Goal: Task Accomplishment & Management: Manage account settings

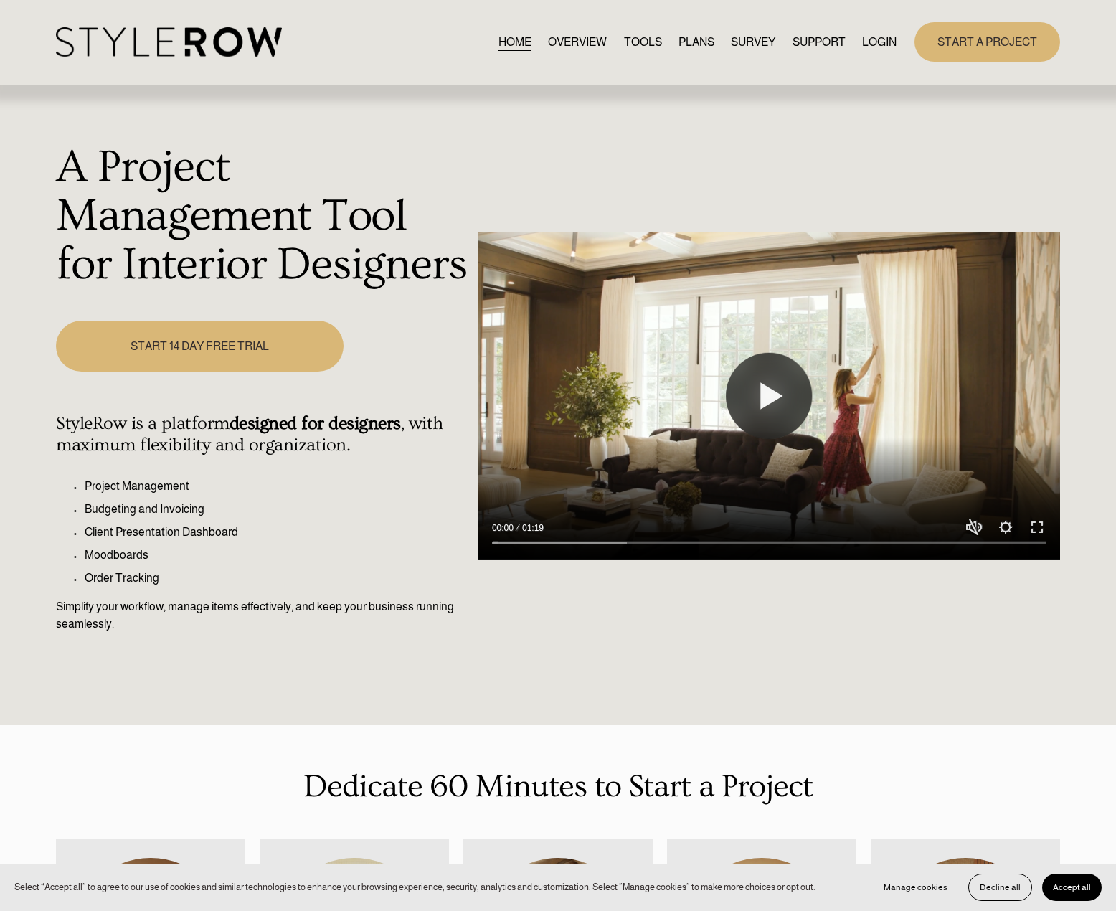
drag, startPoint x: 879, startPoint y: 37, endPoint x: 874, endPoint y: 141, distance: 103.4
click at [879, 37] on link "LOGIN" at bounding box center [879, 41] width 34 height 19
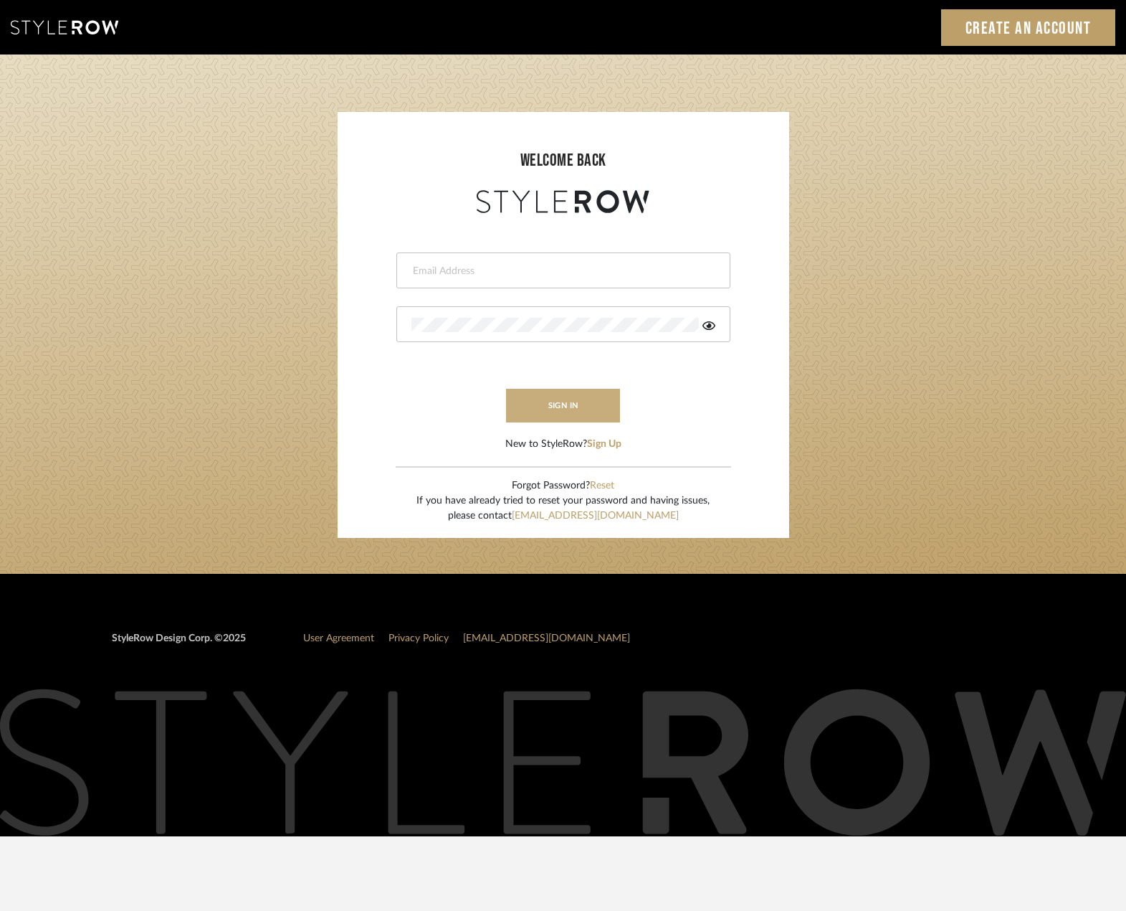
type input "madeleine@studiodb.com"
drag, startPoint x: 579, startPoint y: 406, endPoint x: 668, endPoint y: 596, distance: 209.5
click at [579, 405] on button "sign in" at bounding box center [563, 406] width 115 height 34
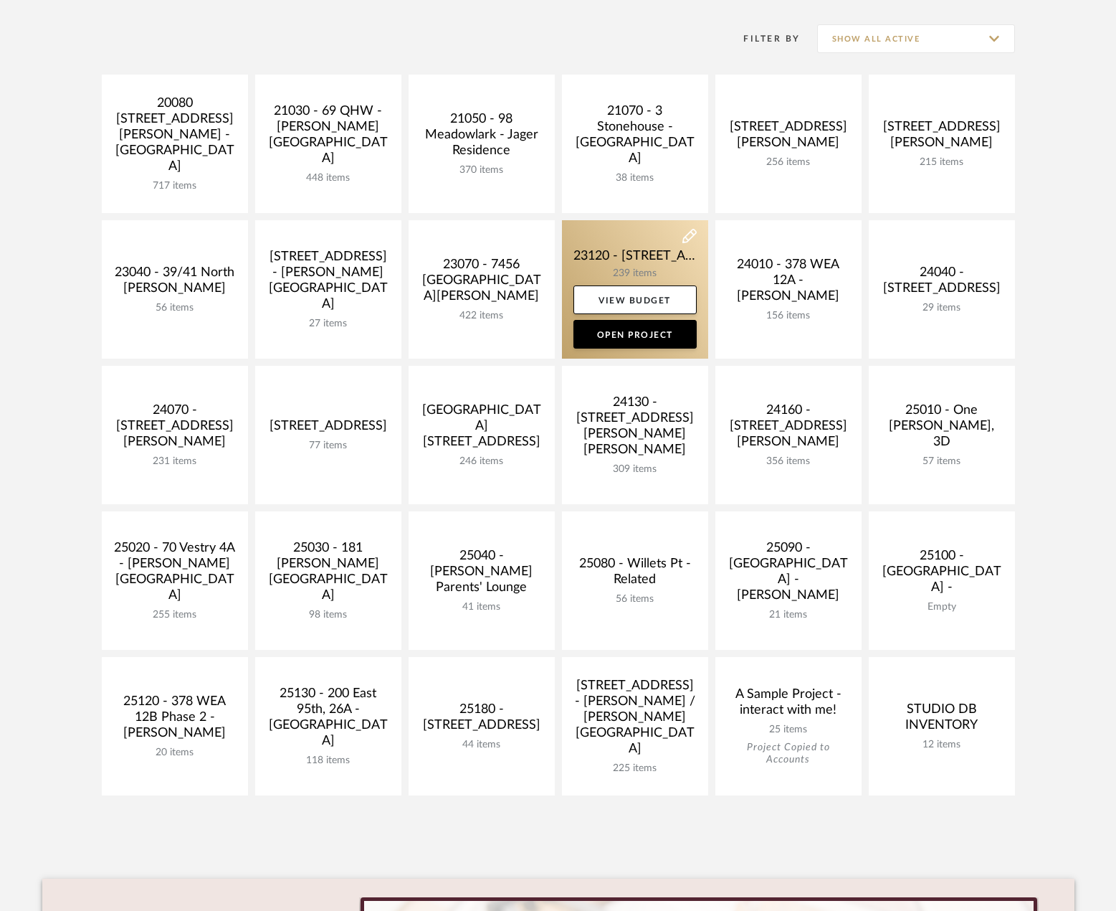
scroll to position [502, 0]
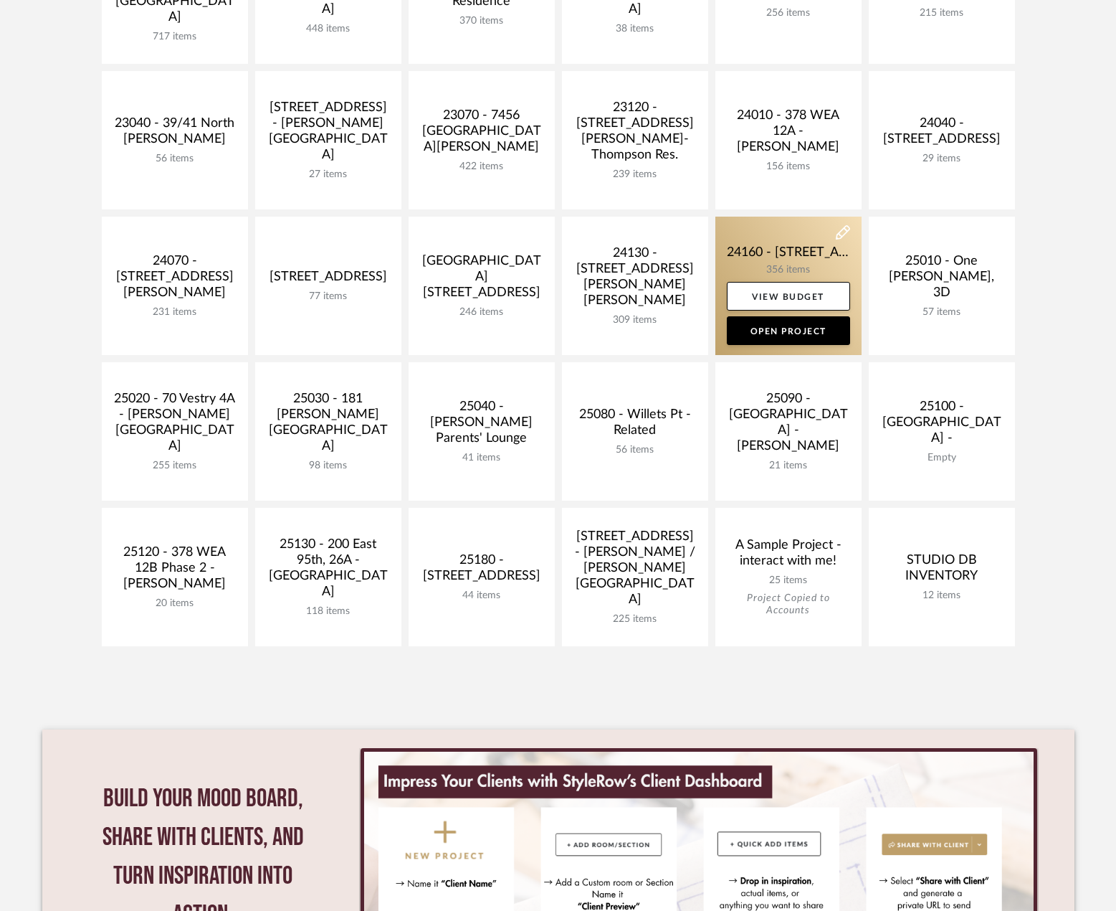
click at [778, 252] on link at bounding box center [789, 286] width 146 height 138
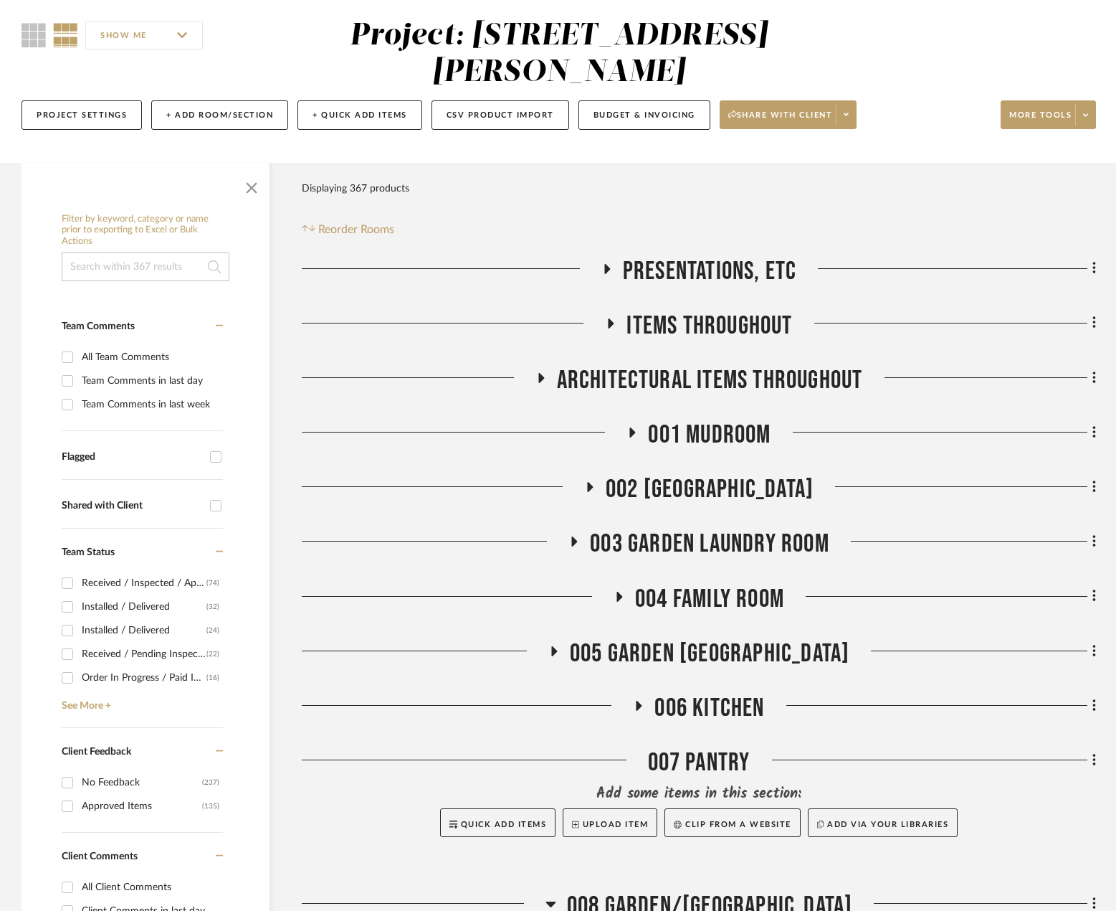
scroll to position [502, 0]
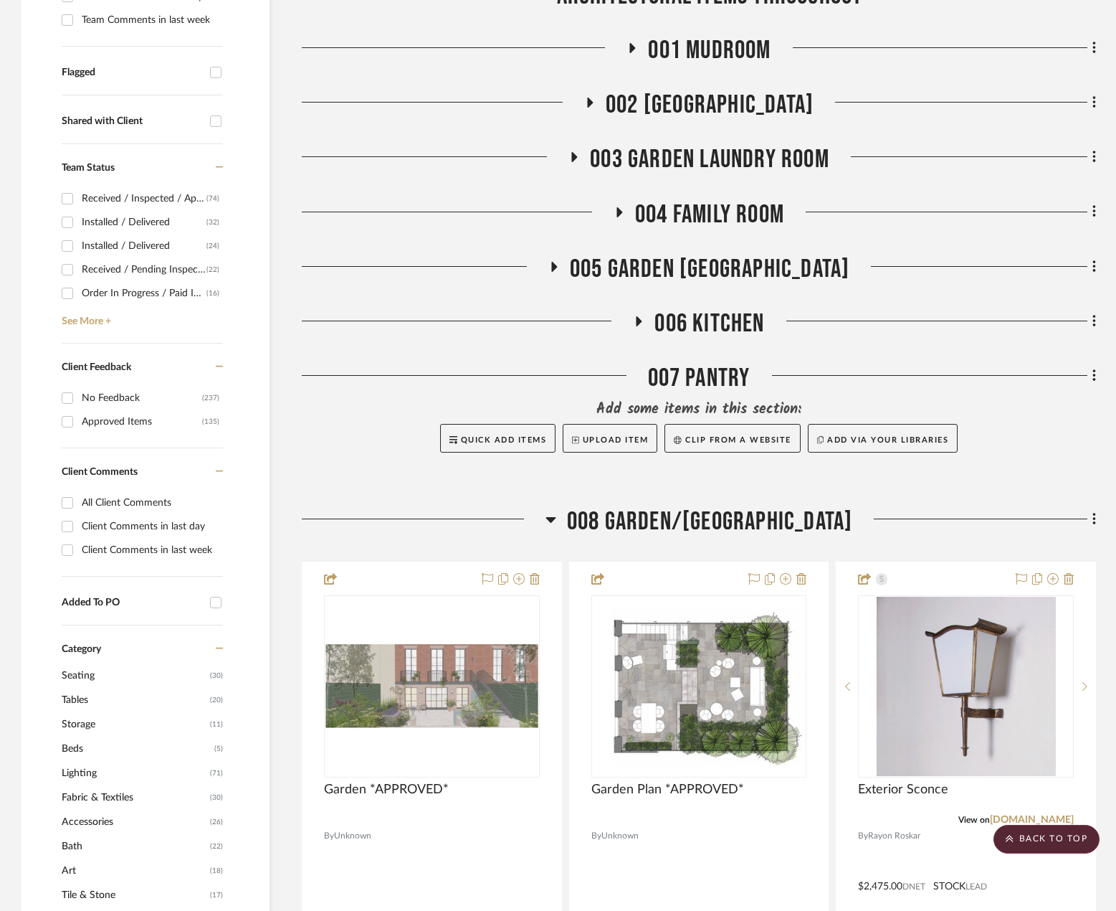
click at [704, 508] on span "008 GARDEN/TERRACE" at bounding box center [710, 521] width 286 height 31
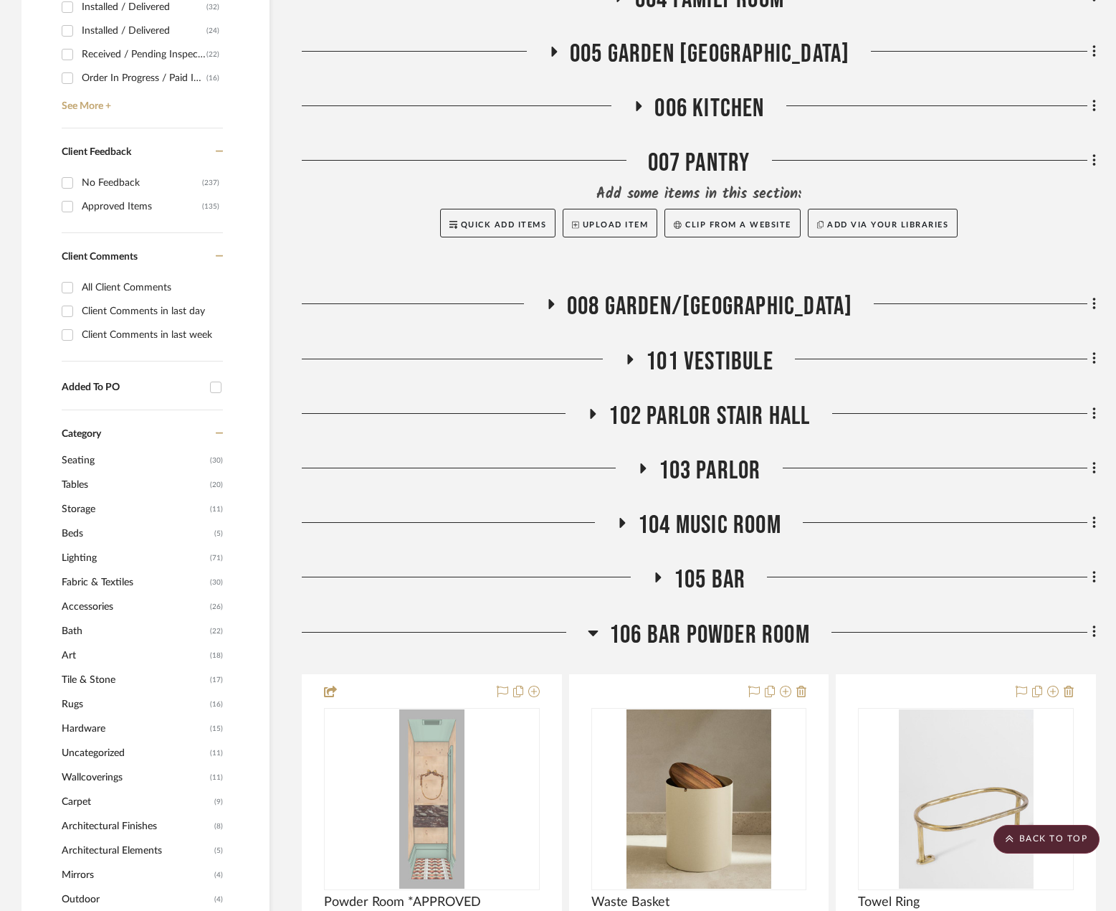
click at [716, 473] on span "103 PARLOR" at bounding box center [710, 470] width 103 height 31
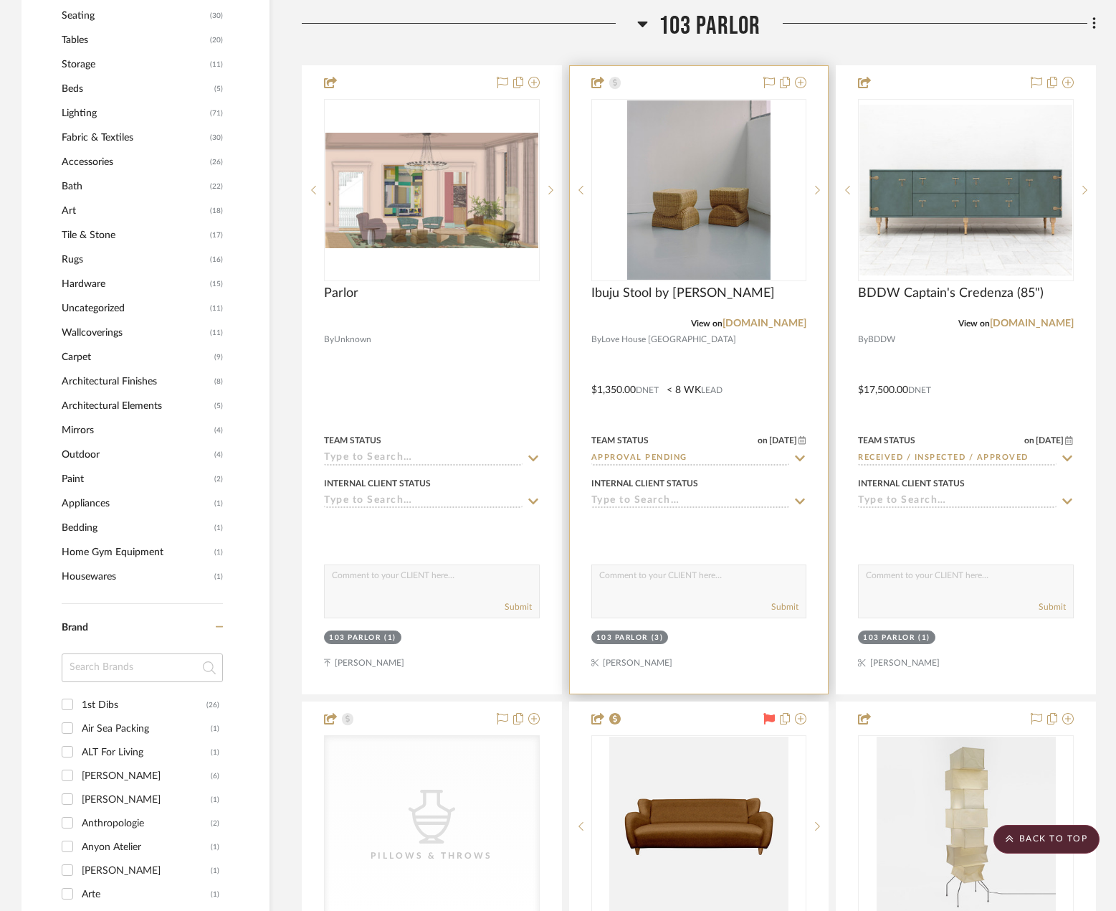
scroll to position [1434, 0]
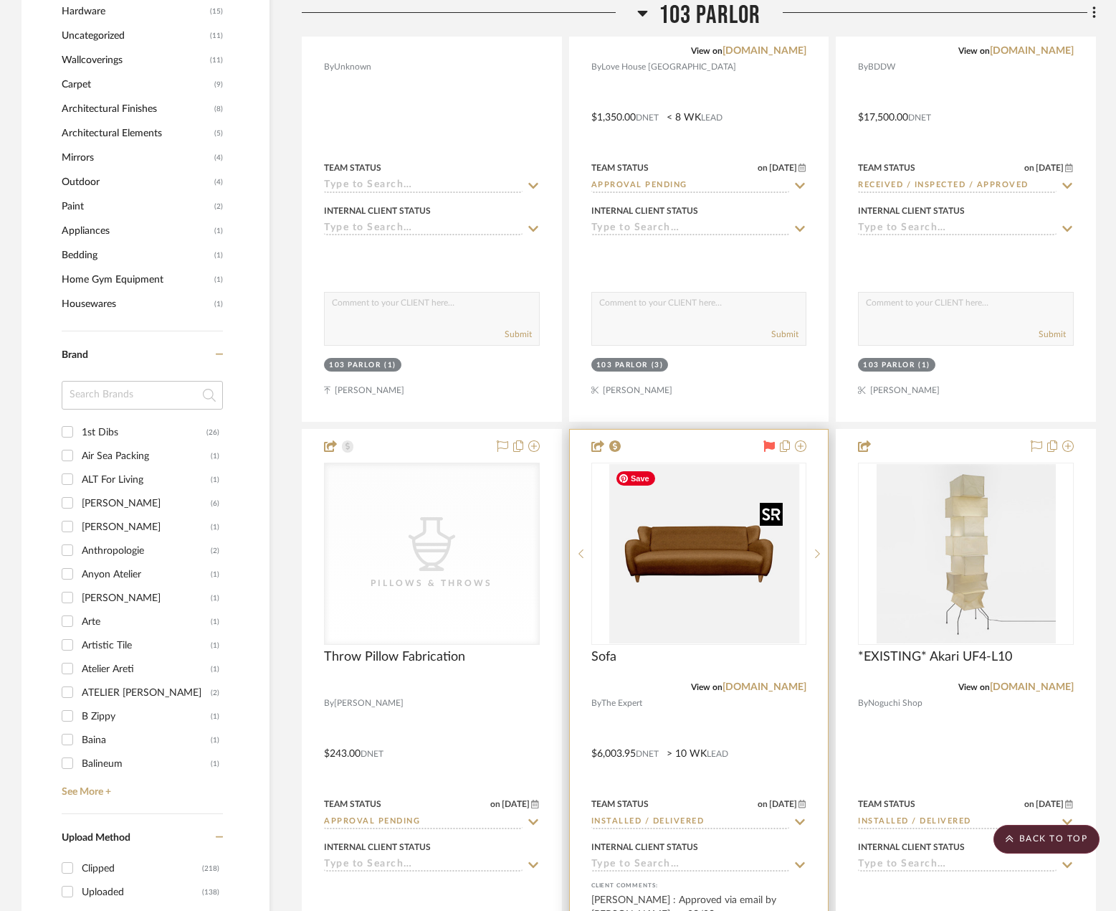
click at [729, 550] on div at bounding box center [700, 553] width 216 height 182
click at [673, 591] on img "0" at bounding box center [698, 553] width 179 height 179
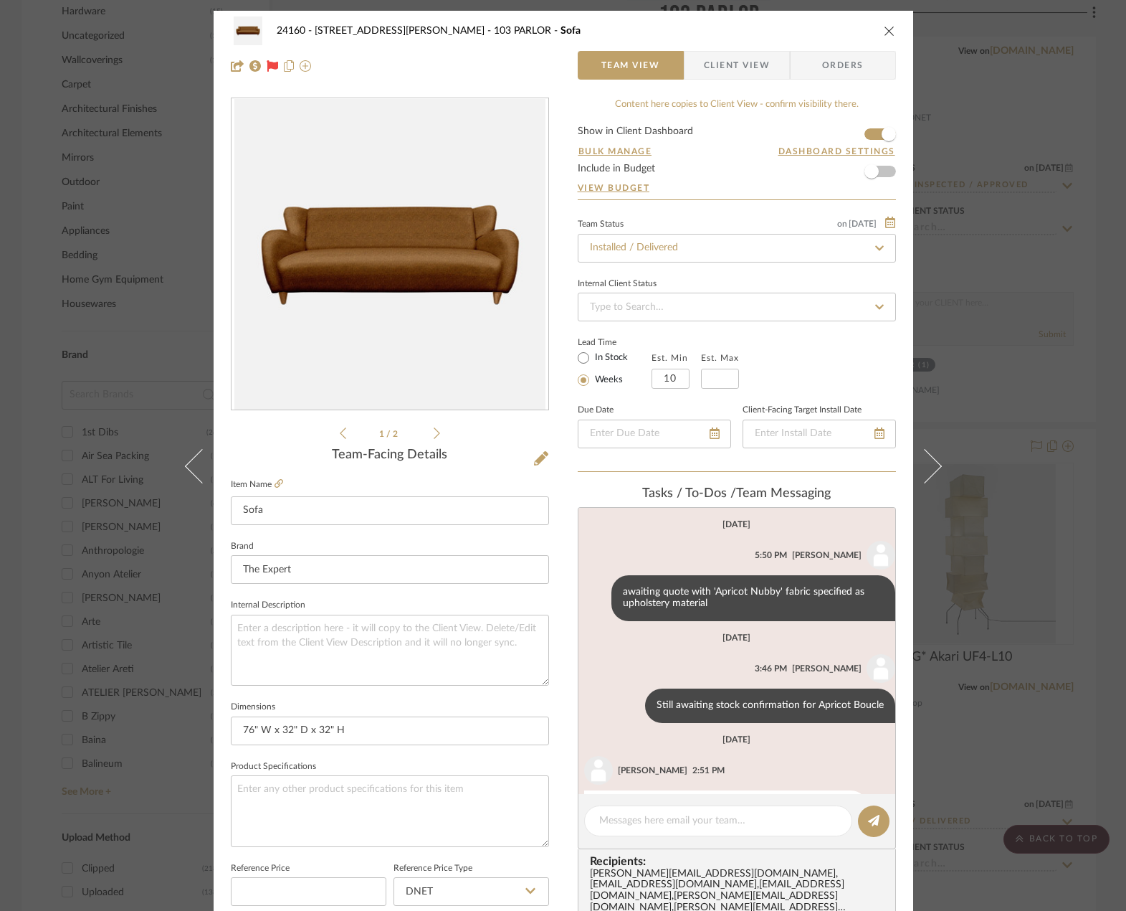
scroll to position [276, 0]
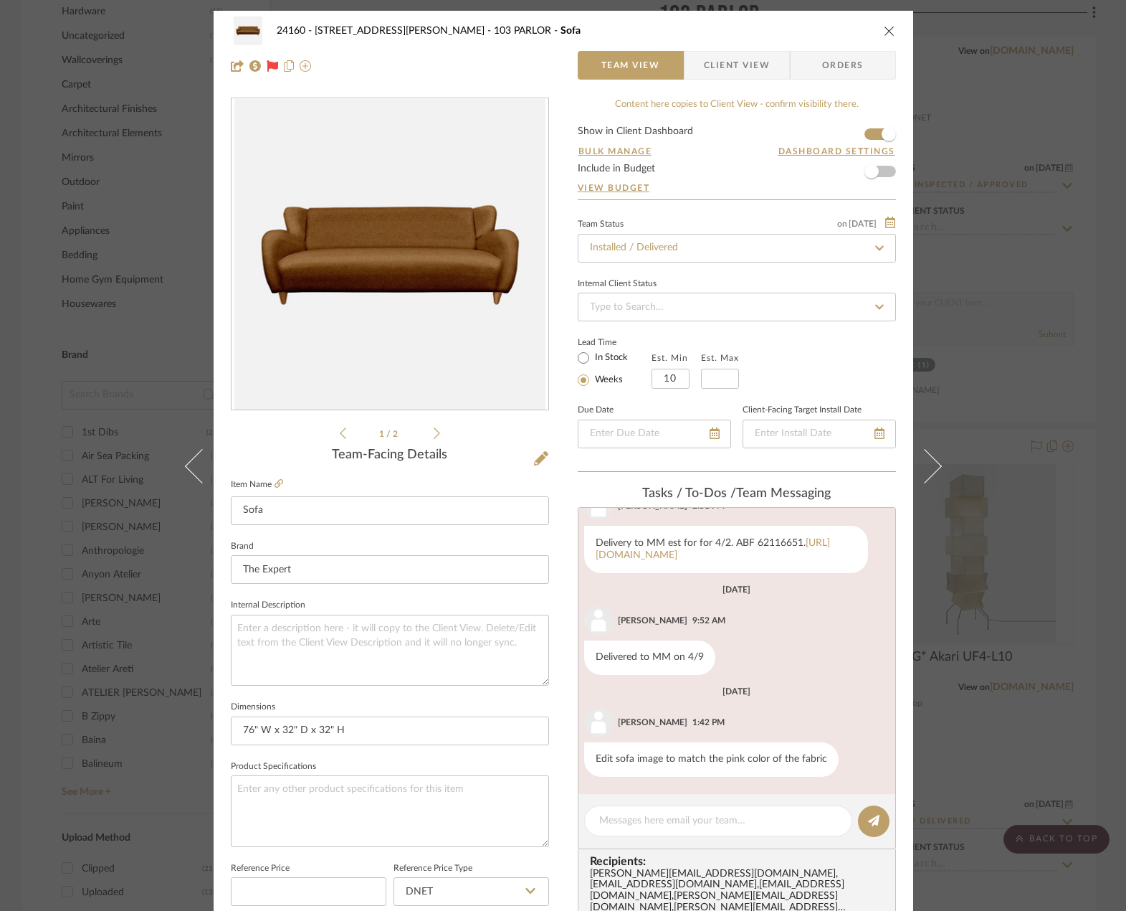
click at [434, 434] on icon at bounding box center [437, 433] width 6 height 13
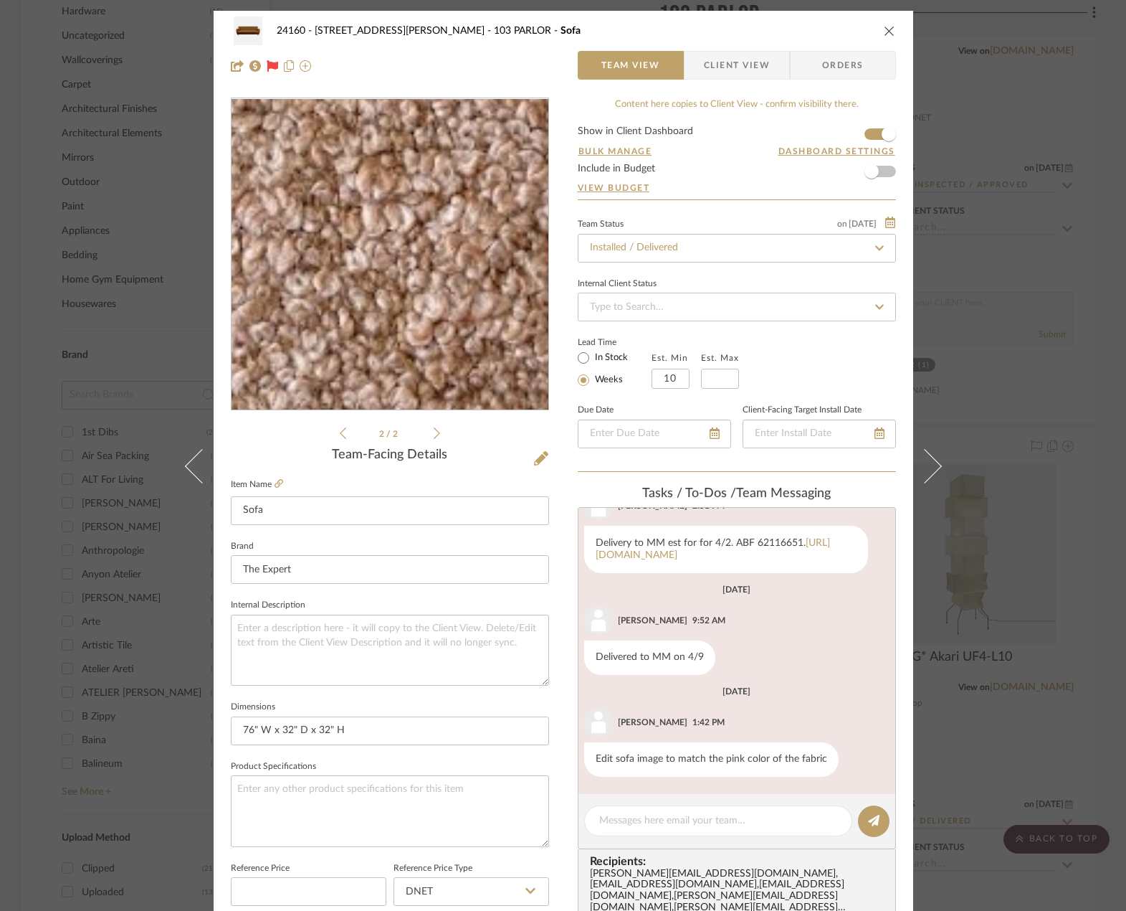
click at [413, 282] on img "1" at bounding box center [390, 254] width 317 height 298
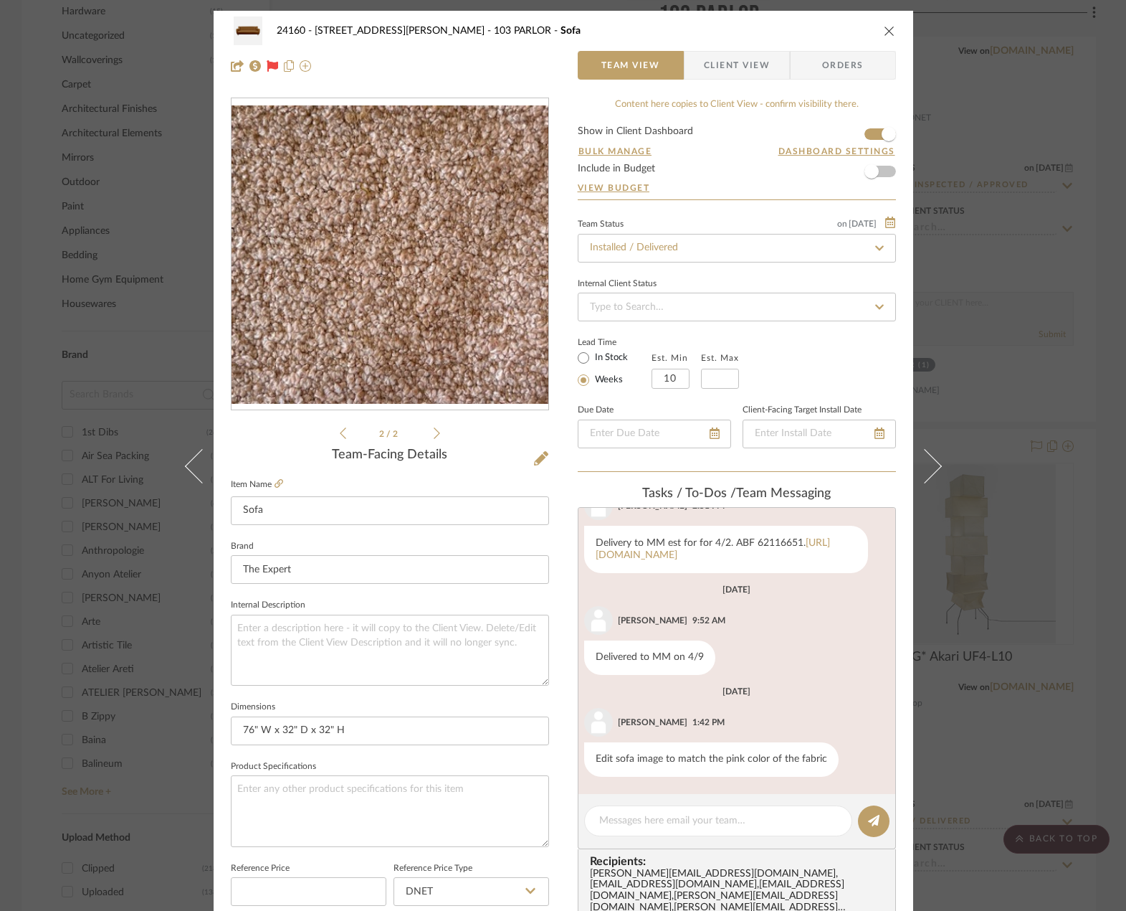
drag, startPoint x: 597, startPoint y: 432, endPoint x: 430, endPoint y: 272, distance: 231.3
click at [430, 272] on img "1" at bounding box center [390, 254] width 317 height 298
drag, startPoint x: 555, startPoint y: 452, endPoint x: 468, endPoint y: 303, distance: 172.5
click at [468, 303] on img "1" at bounding box center [390, 254] width 317 height 298
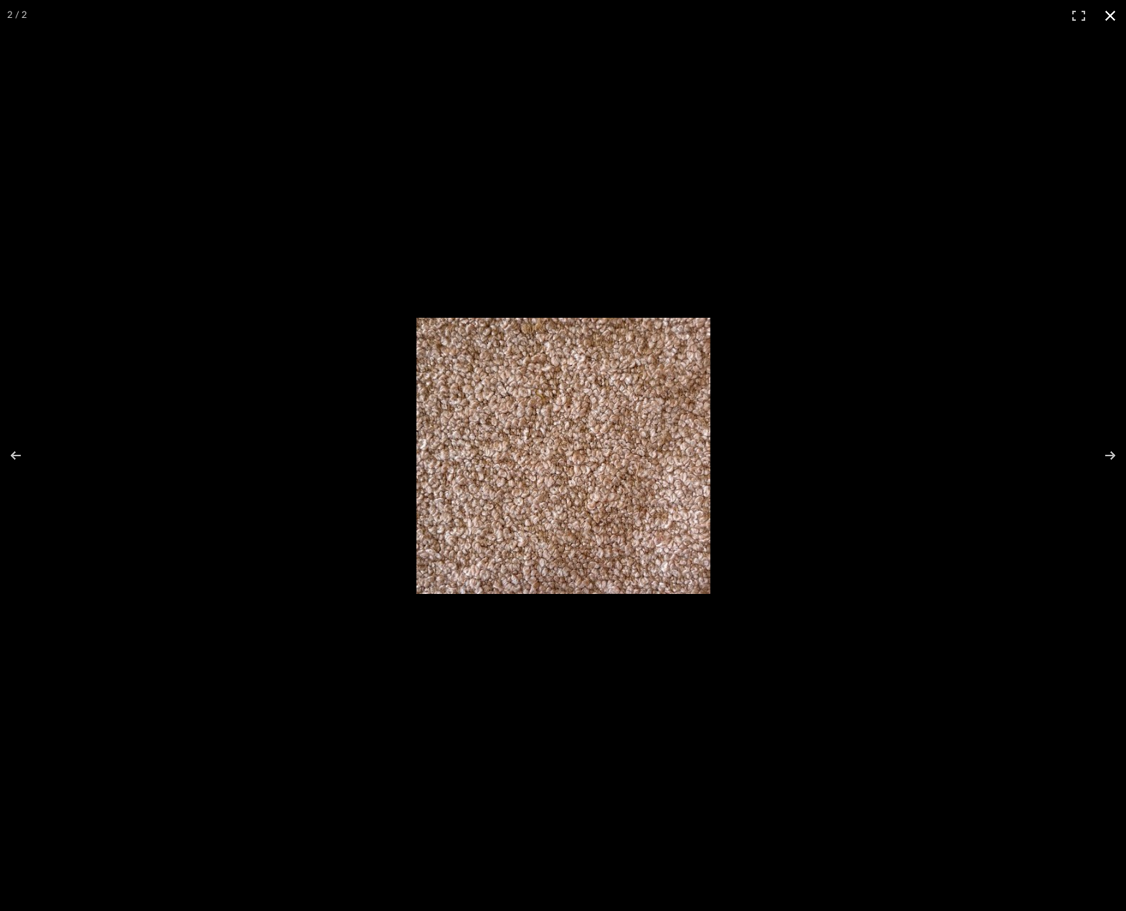
click at [1106, 11] on button at bounding box center [1111, 16] width 32 height 32
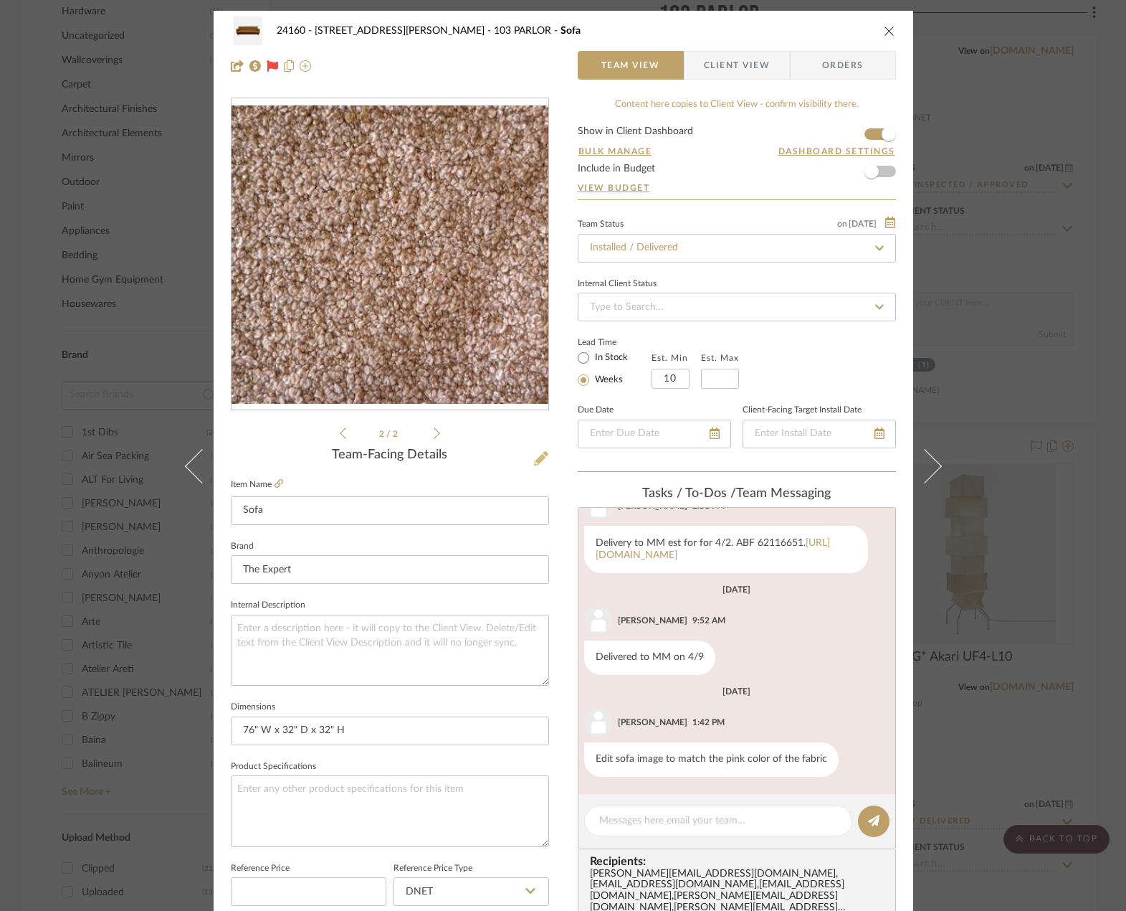
click at [536, 451] on icon at bounding box center [541, 458] width 14 height 14
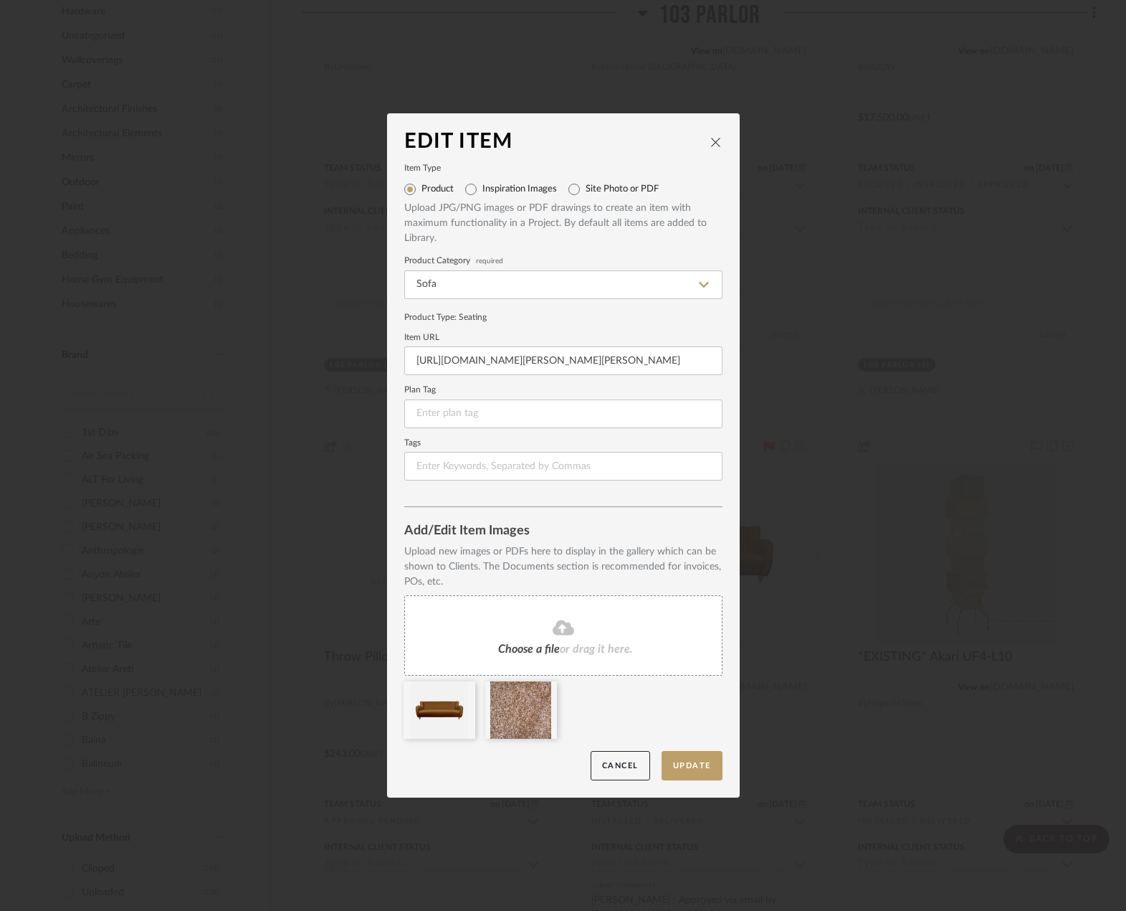
click at [590, 647] on span "or drag it here." at bounding box center [596, 648] width 73 height 11
click at [460, 698] on fa-icon at bounding box center [465, 691] width 10 height 17
click at [678, 766] on button "Update" at bounding box center [692, 765] width 61 height 29
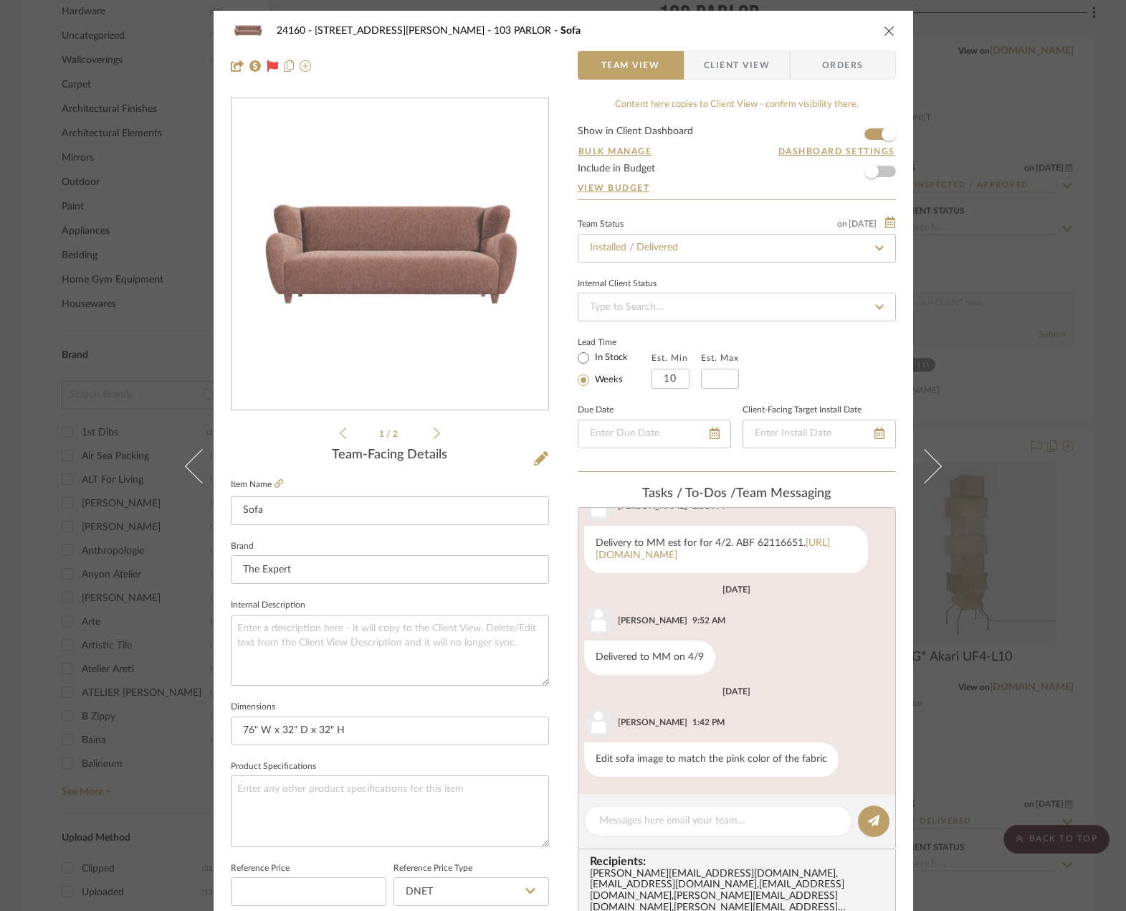
click at [1030, 109] on div "24160 - 214 E 18th Street - Satow Elliot 103 PARLOR Sofa Team View Client View …" at bounding box center [563, 455] width 1126 height 911
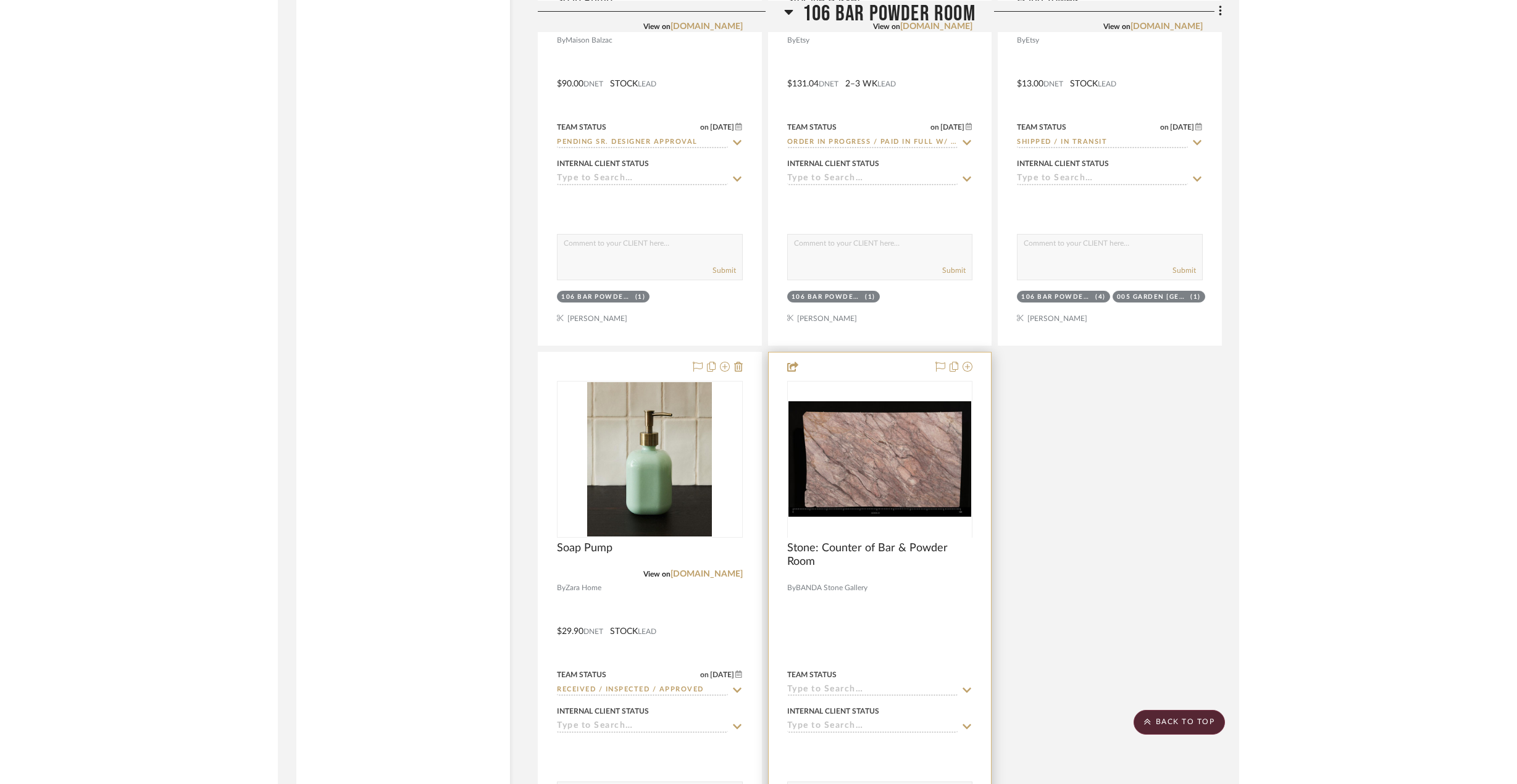
scroll to position [4011, 0]
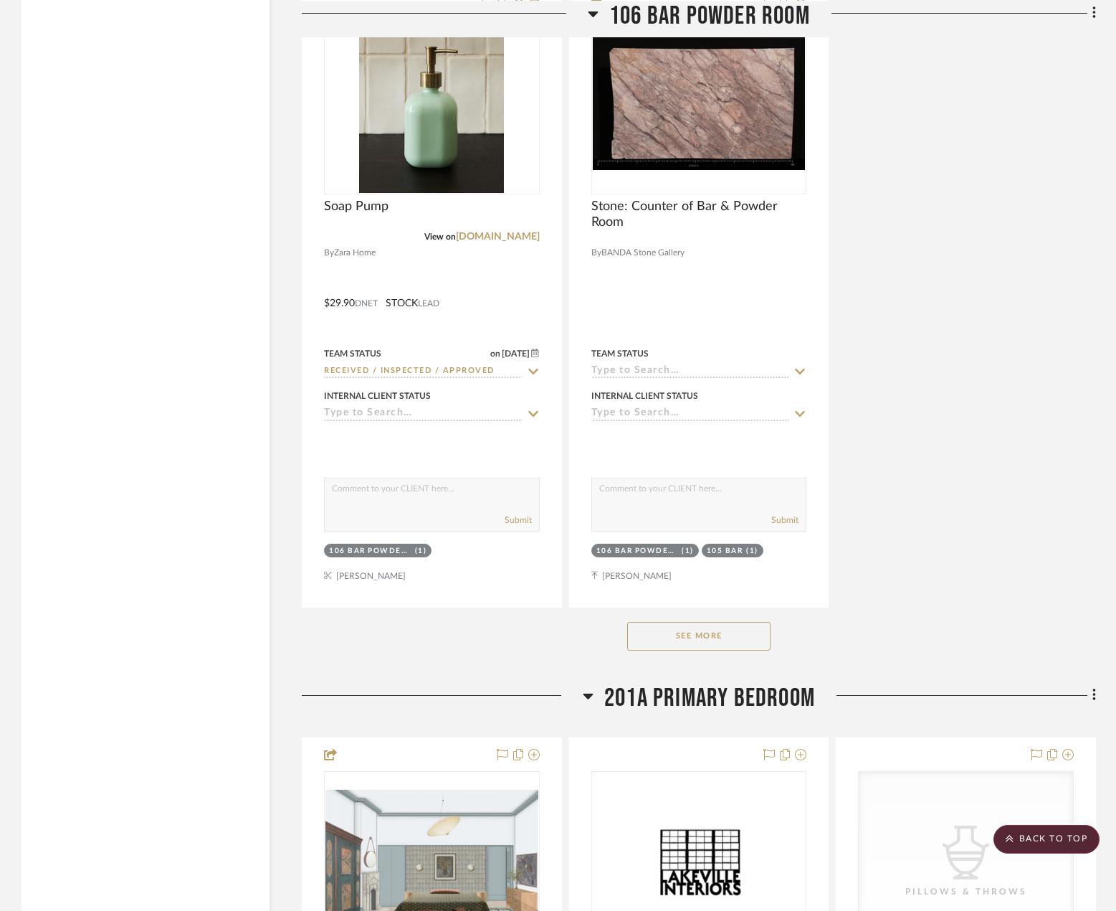
click at [747, 633] on button "See More" at bounding box center [698, 636] width 143 height 29
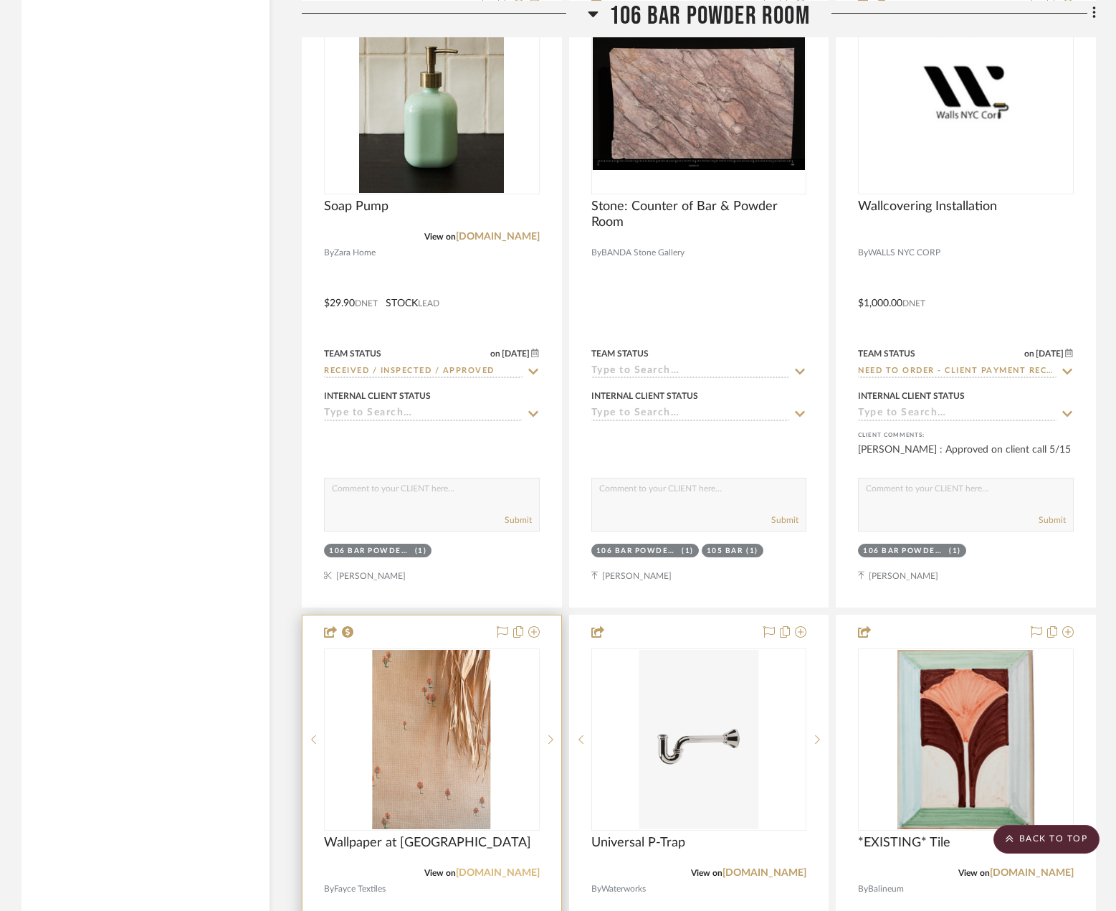
click at [526, 871] on link "faycetextiles.com" at bounding box center [498, 873] width 84 height 10
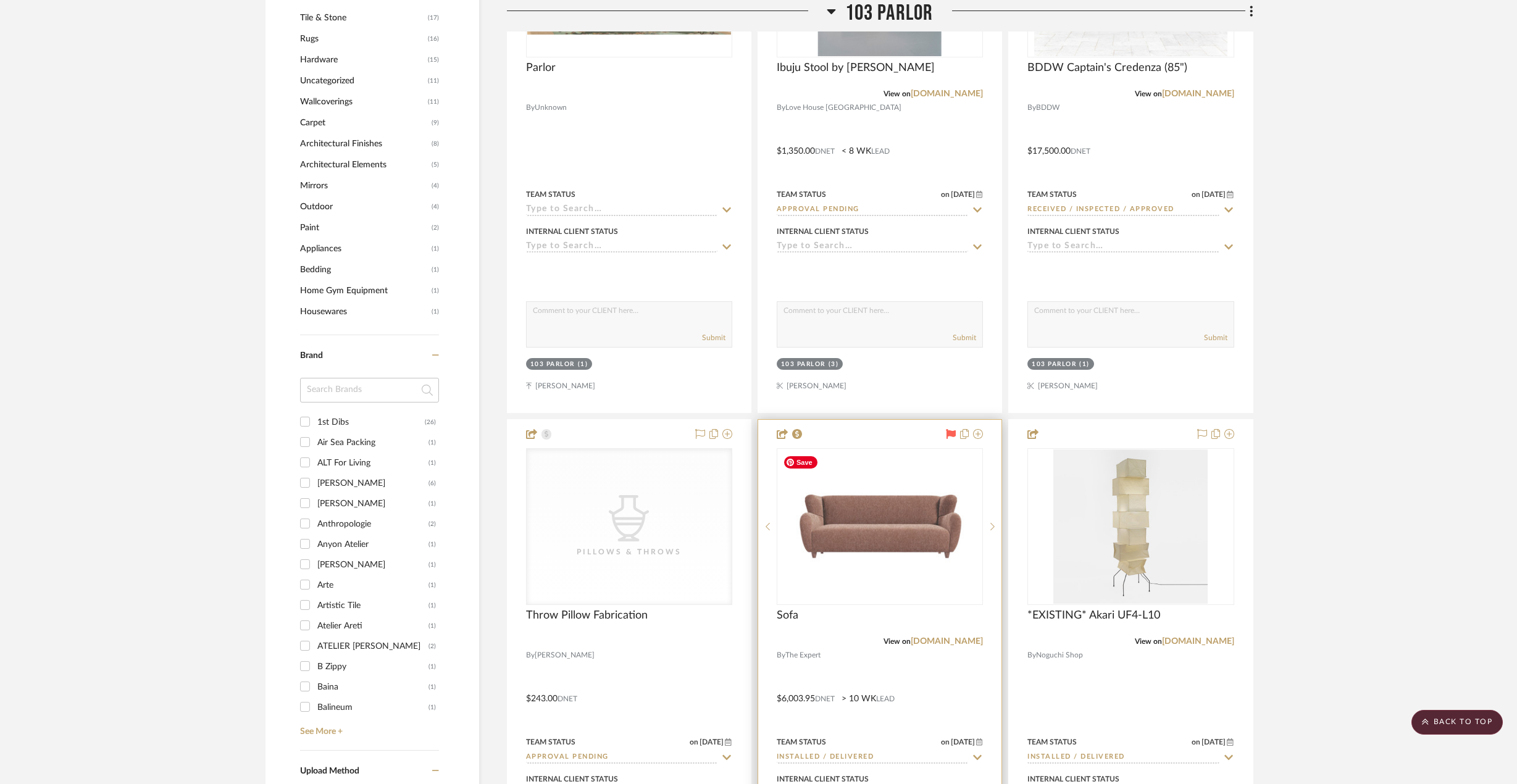
scroll to position [1296, 0]
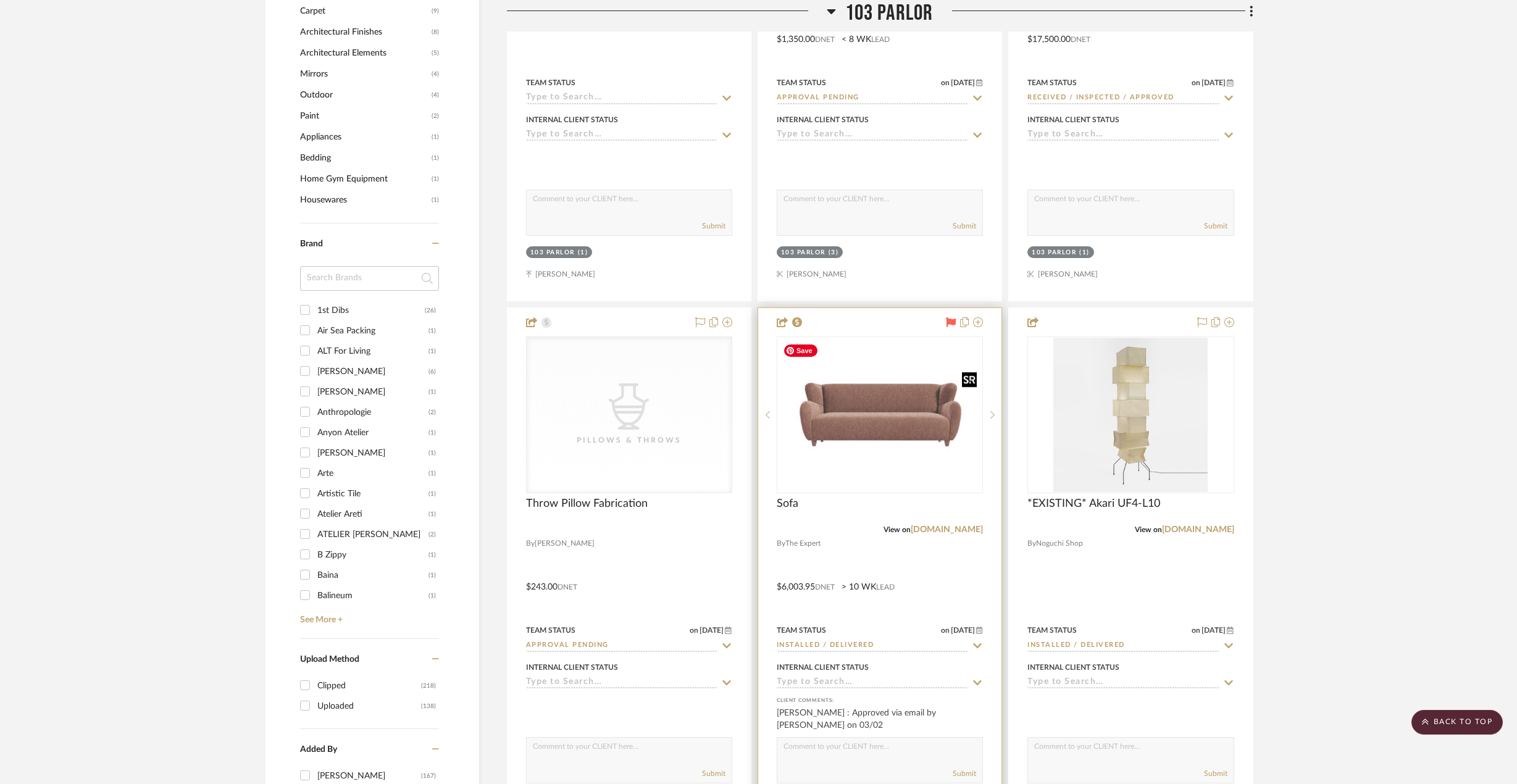
click at [871, 439] on img "0" at bounding box center [879, 414] width 204 height 152
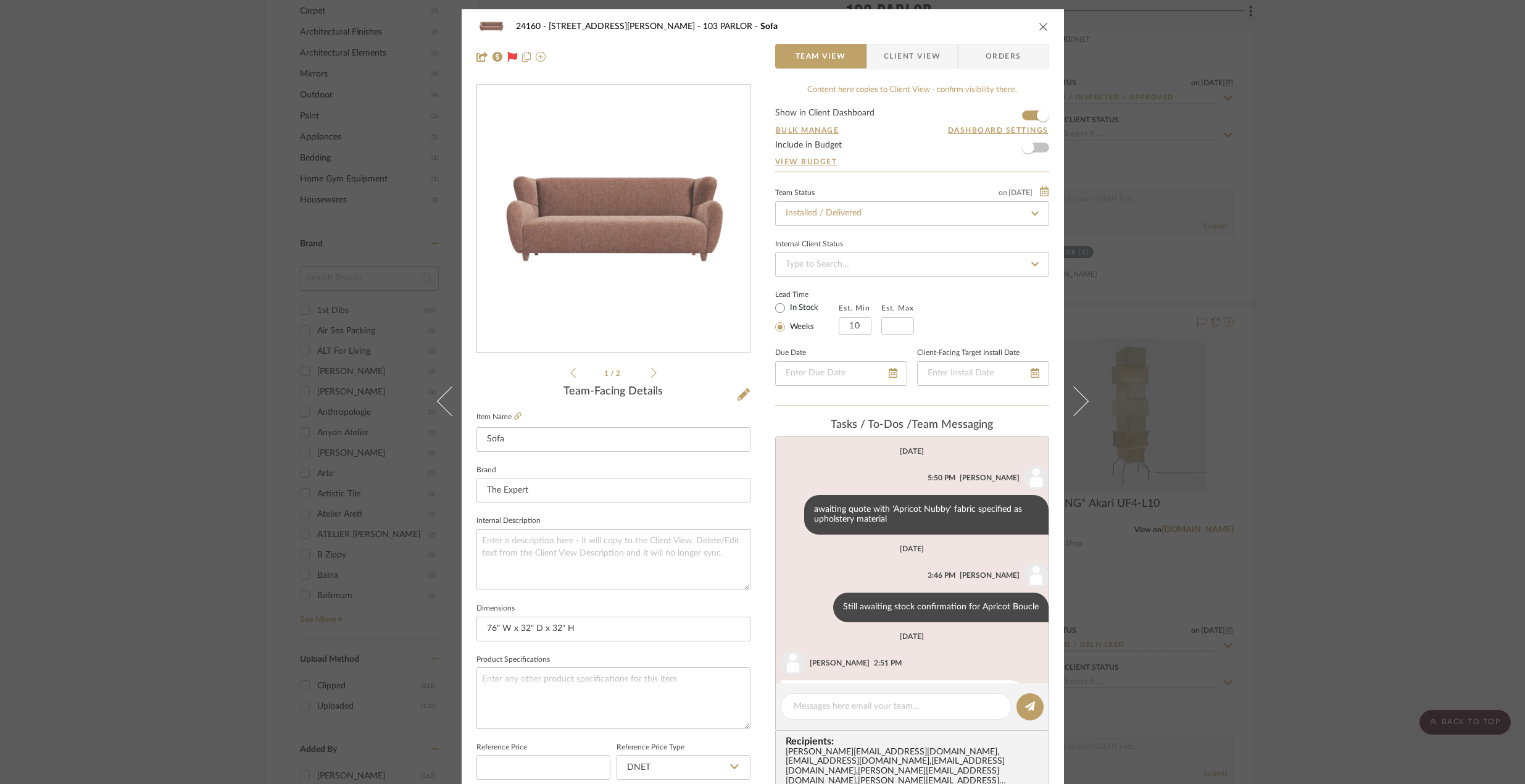
scroll to position [238, 0]
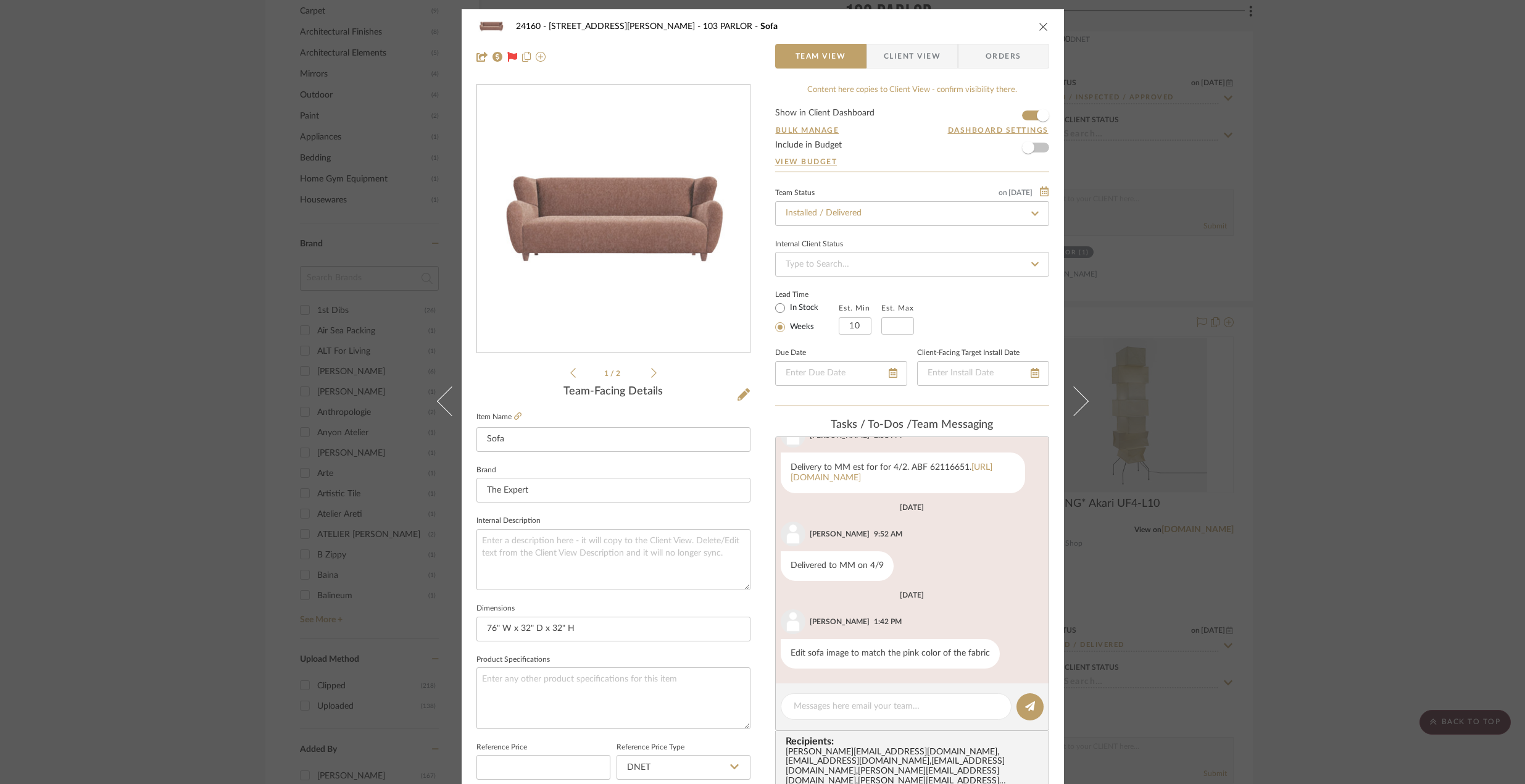
click at [571, 234] on img "0" at bounding box center [613, 219] width 273 height 204
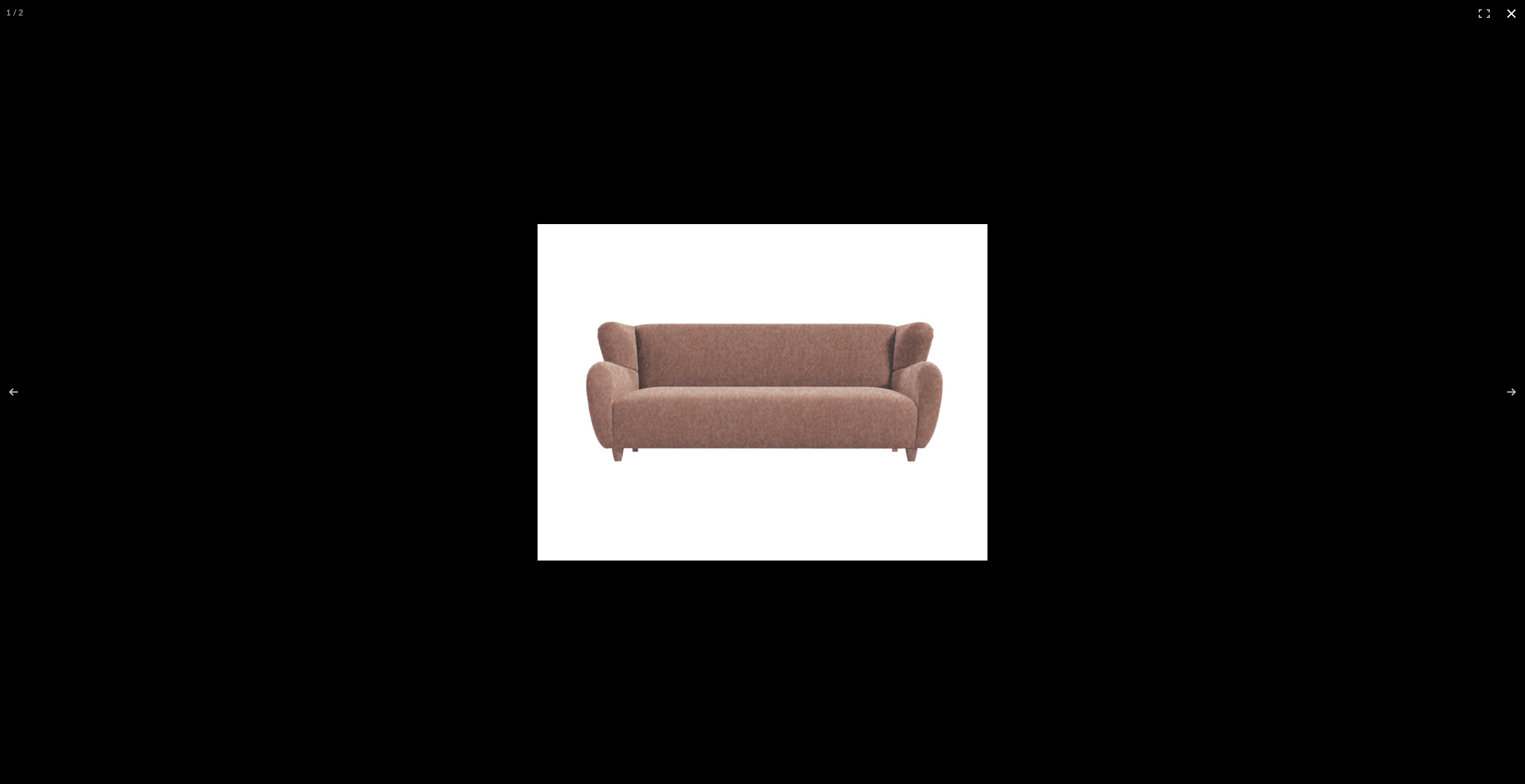
click at [969, 279] on div at bounding box center [889, 404] width 703 height 361
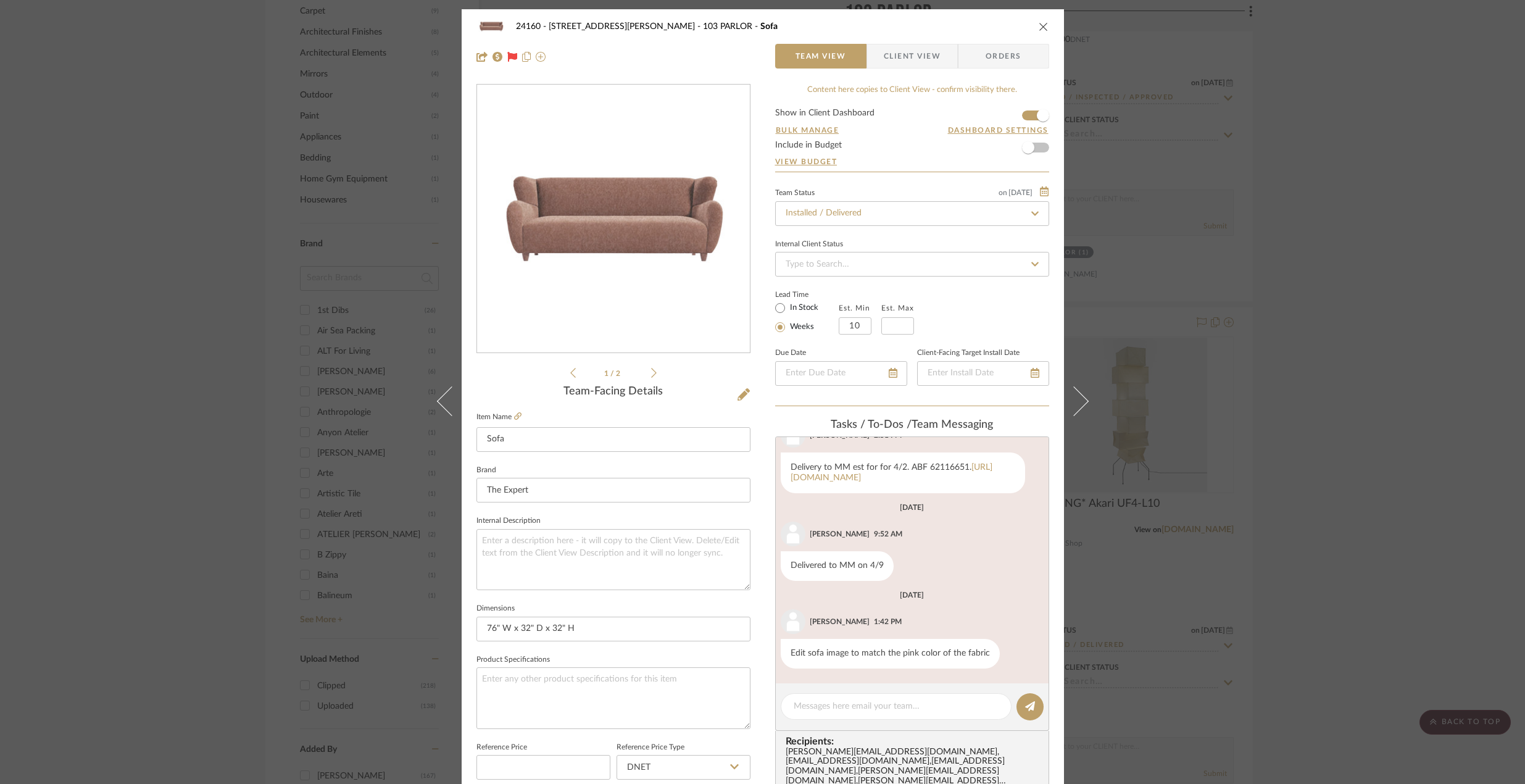
click at [969, 361] on div "24160 - 214 E 18th Street - Satow Elliot 103 PARLOR Sofa Team View Client View …" at bounding box center [762, 392] width 1525 height 784
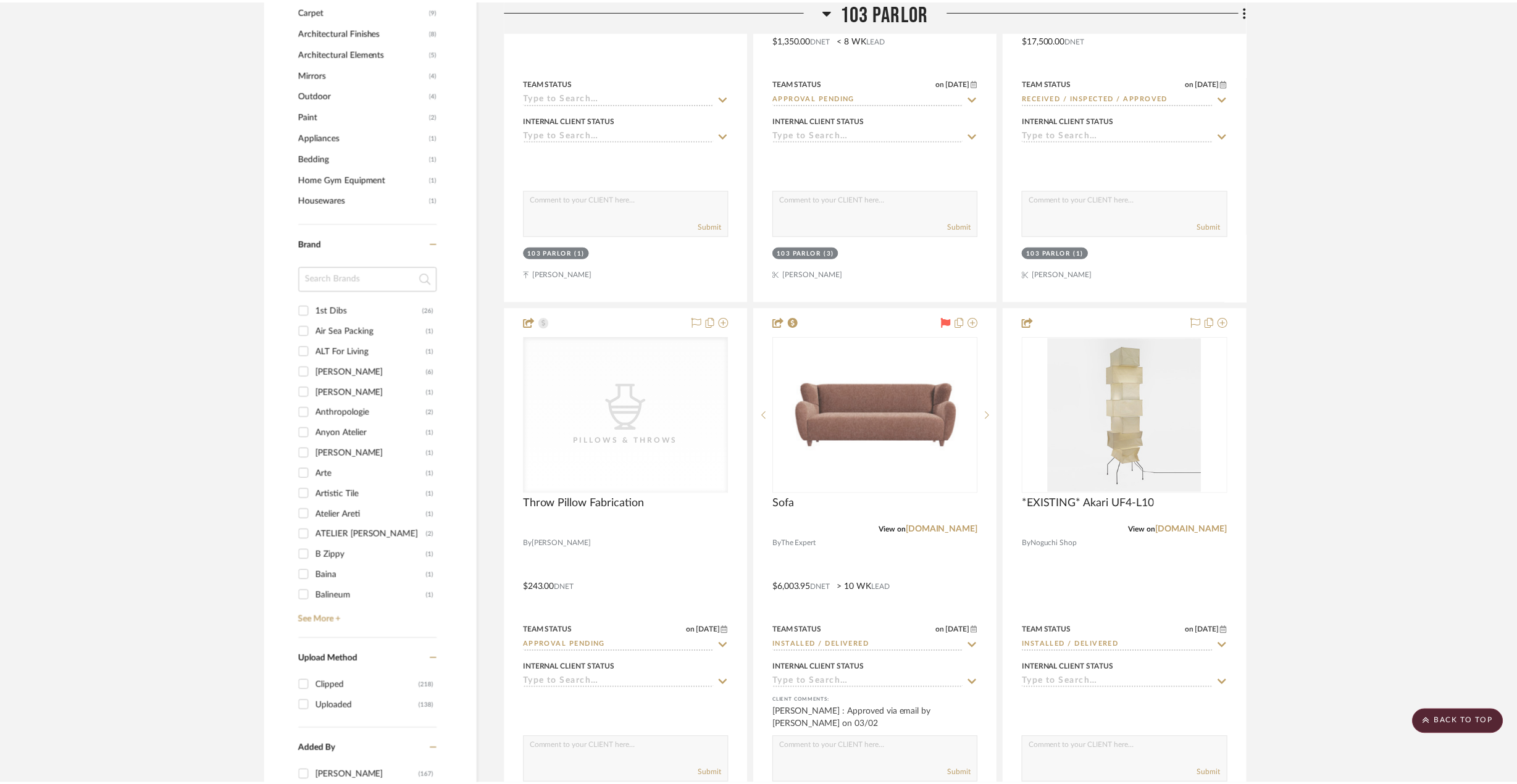
scroll to position [1296, 0]
